Goal: Task Accomplishment & Management: Complete application form

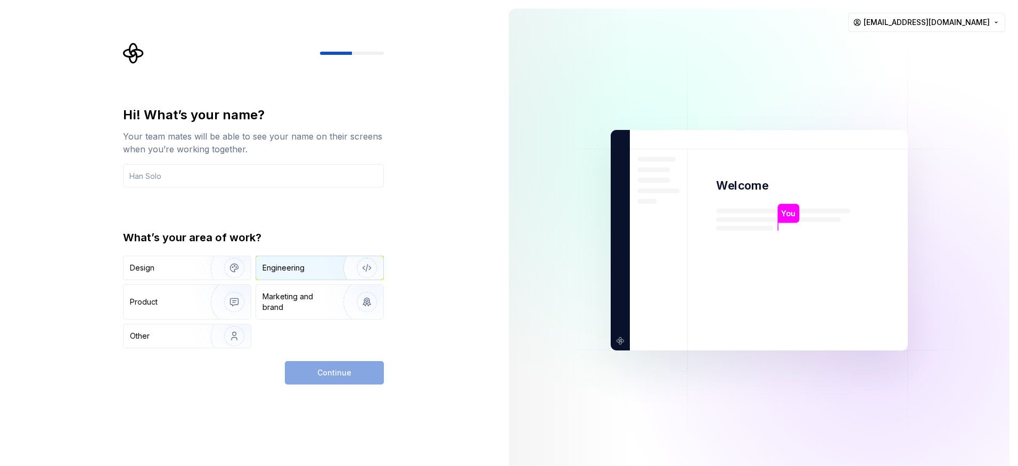
click at [300, 273] on div "Engineering" at bounding box center [319, 267] width 127 height 23
click at [257, 185] on input "text" at bounding box center [253, 175] width 261 height 23
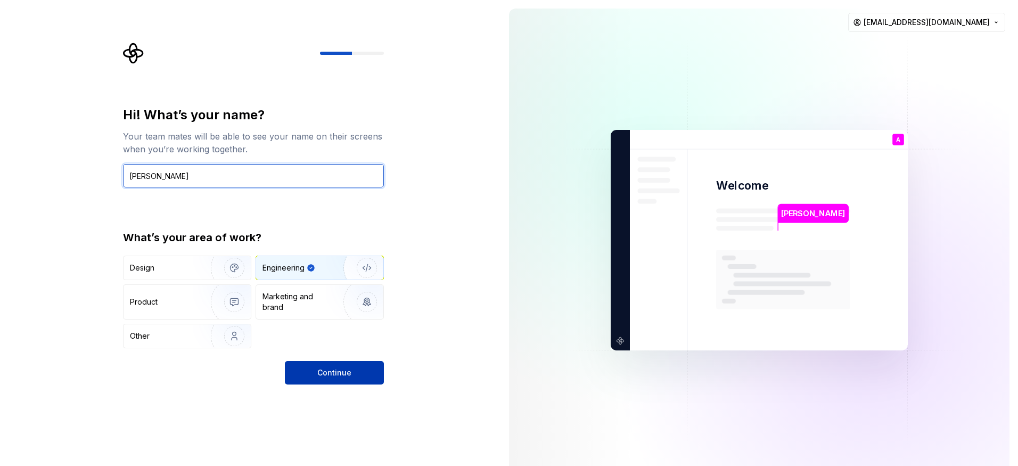
type input "[PERSON_NAME]"
click at [339, 378] on button "Continue" at bounding box center [334, 372] width 99 height 23
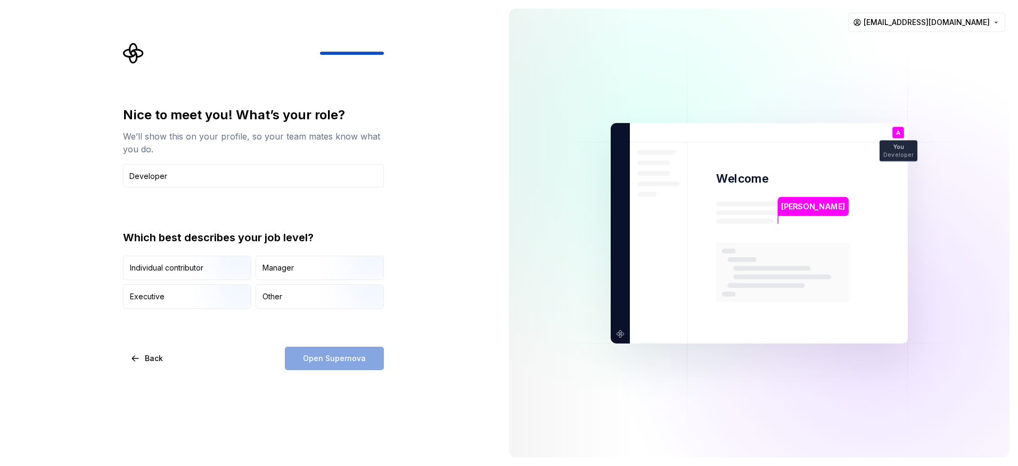
type input "Developer"
click at [220, 209] on div "Nice to meet you! What’s your role? We’ll show this on your profile, so your te…" at bounding box center [253, 207] width 261 height 202
click at [221, 271] on img "button" at bounding box center [225, 280] width 68 height 71
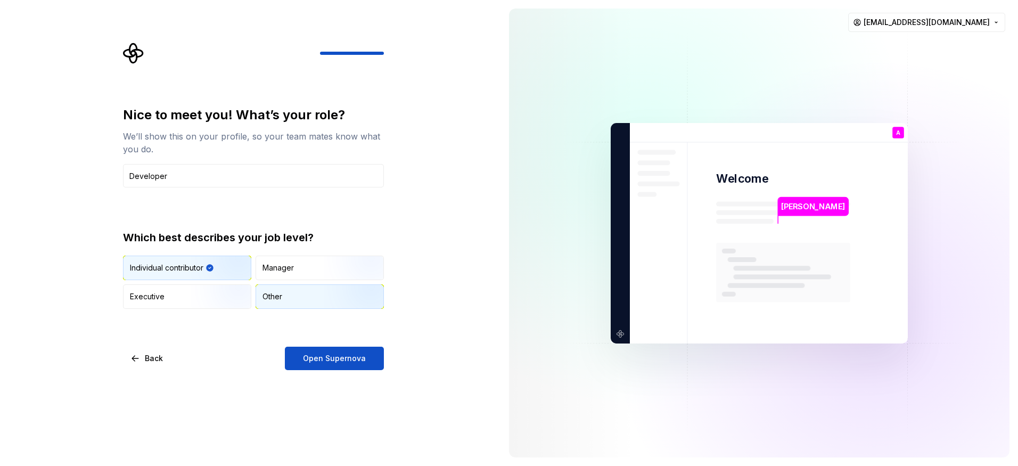
click at [283, 301] on div "Other" at bounding box center [319, 296] width 127 height 23
click at [327, 365] on button "Open Supernova" at bounding box center [334, 358] width 99 height 23
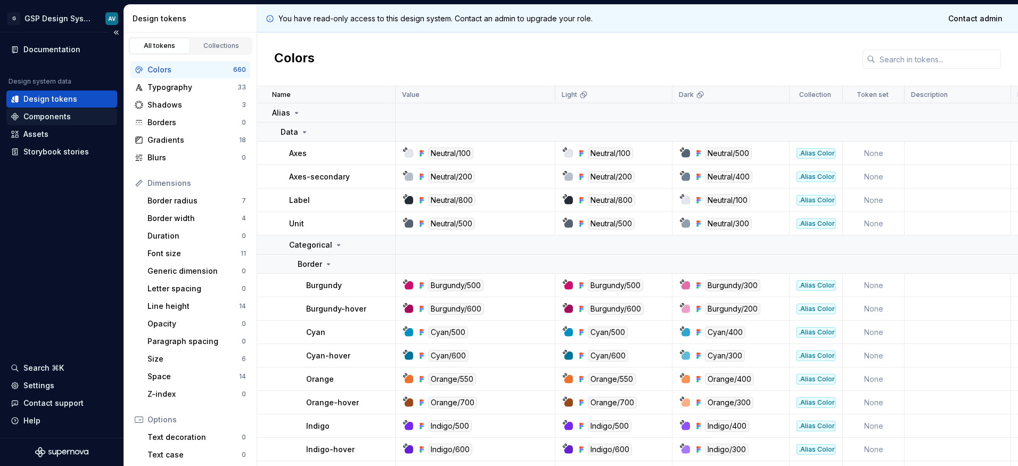
click at [47, 118] on div "Components" at bounding box center [46, 116] width 47 height 11
click at [54, 118] on div "Components" at bounding box center [46, 116] width 47 height 11
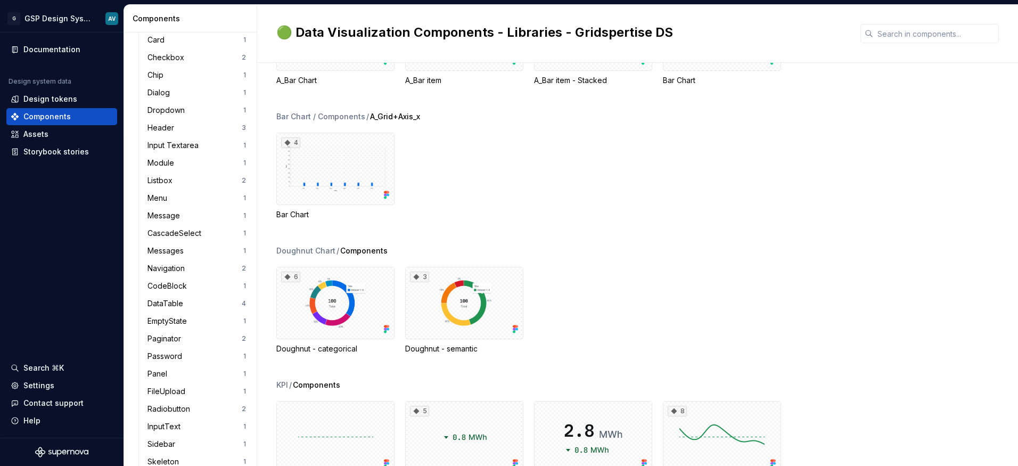
scroll to position [356, 0]
